Goal: Obtain resource: Obtain resource

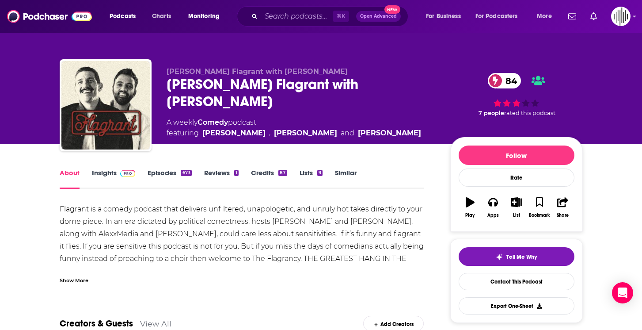
click at [201, 23] on button "Monitoring" at bounding box center [206, 16] width 49 height 14
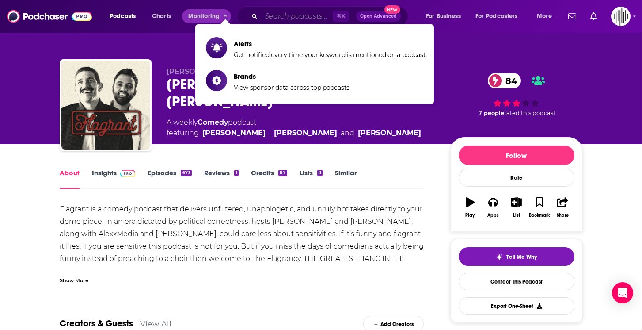
click at [281, 19] on input "Search podcasts, credits, & more..." at bounding box center [297, 16] width 72 height 14
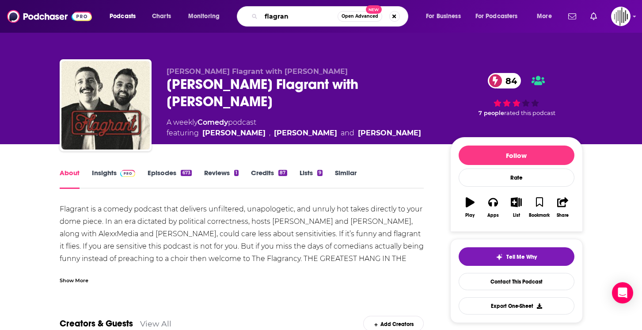
type input "flagrant"
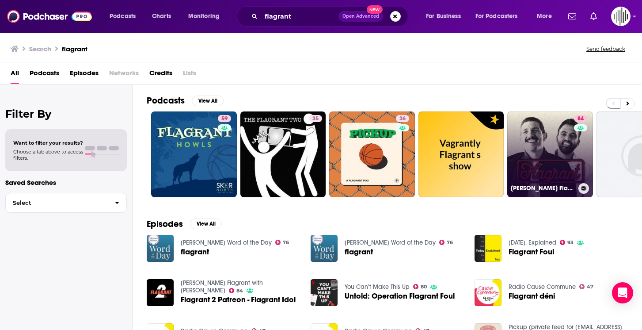
click at [545, 142] on link "84 [PERSON_NAME] Flagrant with [PERSON_NAME]" at bounding box center [550, 154] width 86 height 86
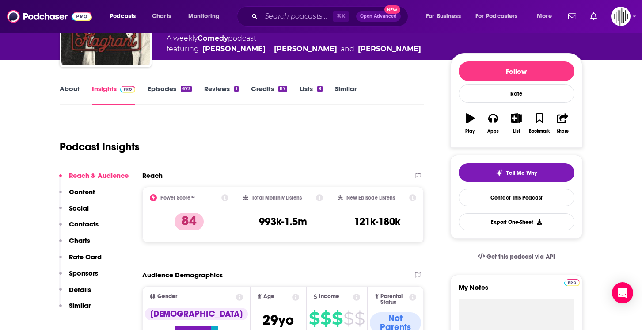
scroll to position [20, 0]
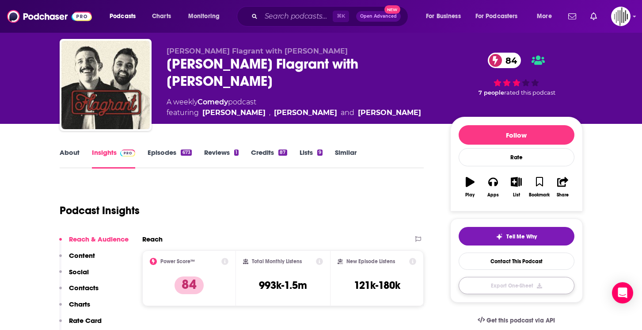
click at [472, 288] on button "Export One-Sheet" at bounding box center [517, 285] width 116 height 17
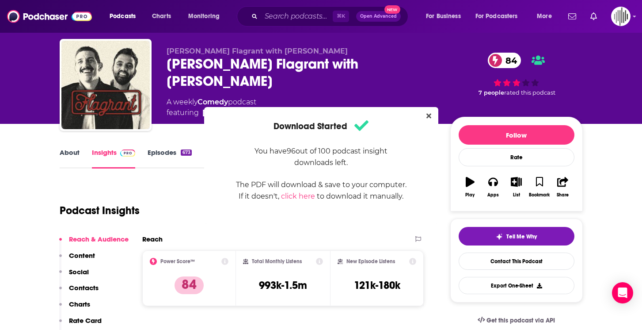
scroll to position [0, 0]
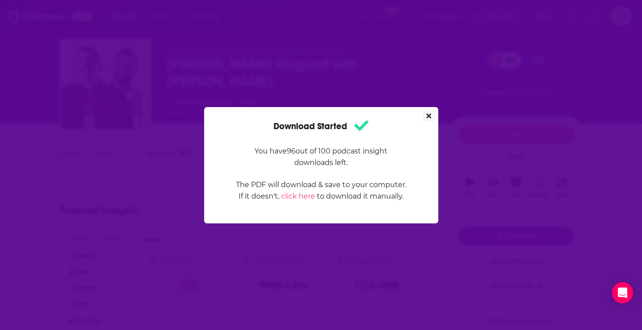
click at [427, 116] on icon "Close" at bounding box center [428, 115] width 5 height 5
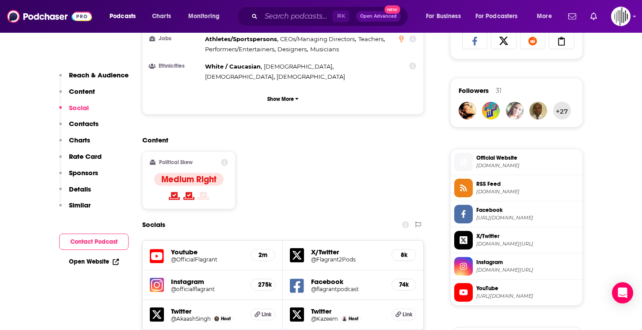
scroll to position [600, 0]
